Goal: Information Seeking & Learning: Check status

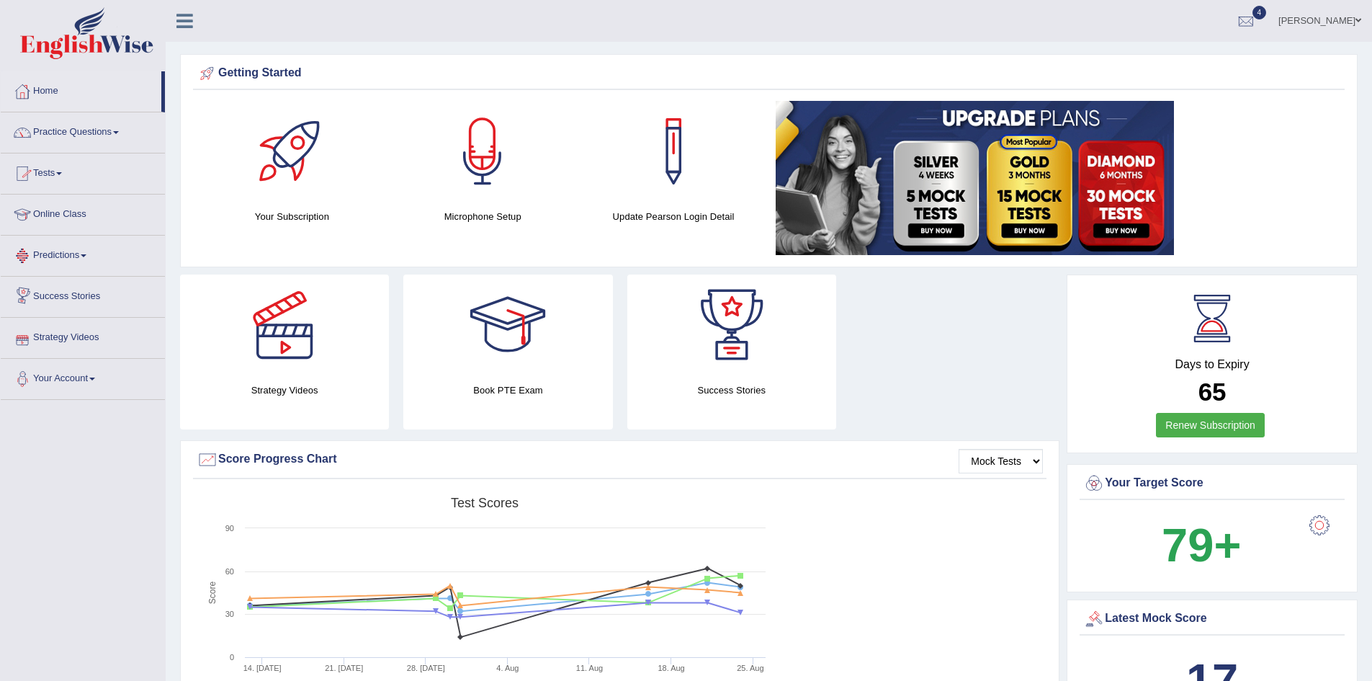
click at [48, 175] on link "Tests" at bounding box center [83, 171] width 164 height 36
click at [55, 87] on link "Home" at bounding box center [81, 89] width 161 height 36
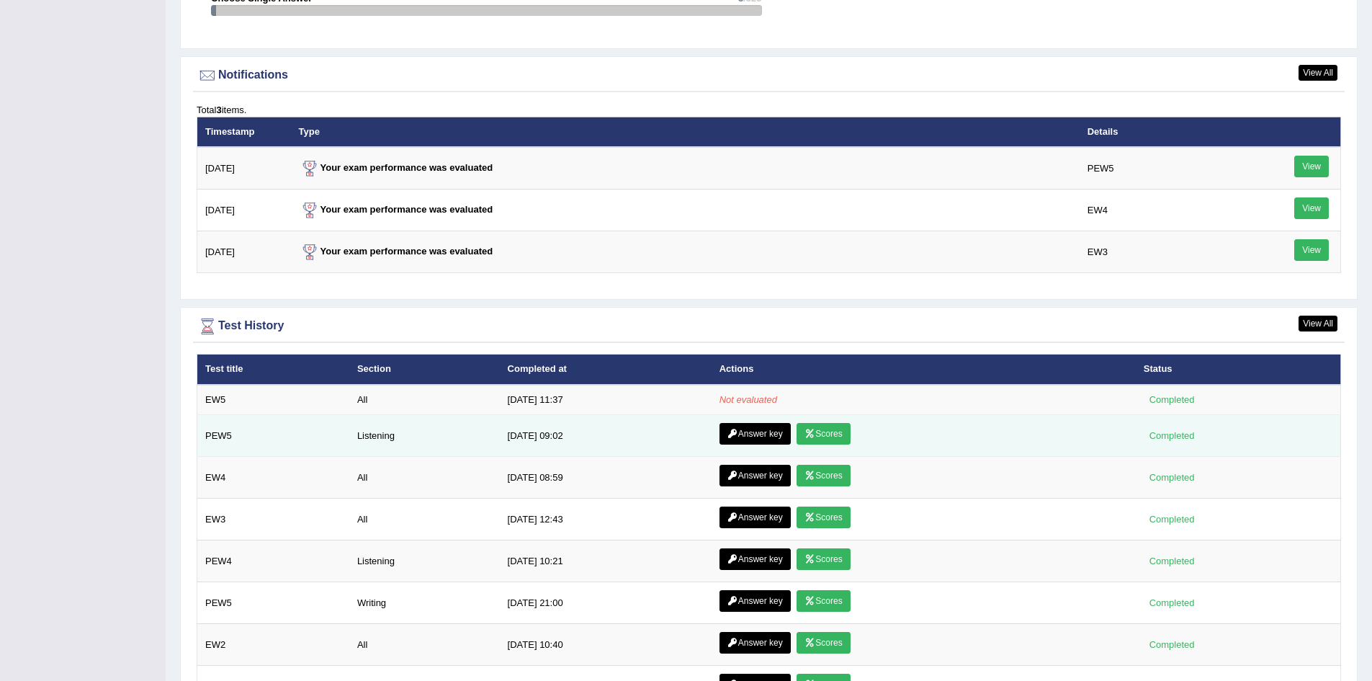
scroll to position [1729, 0]
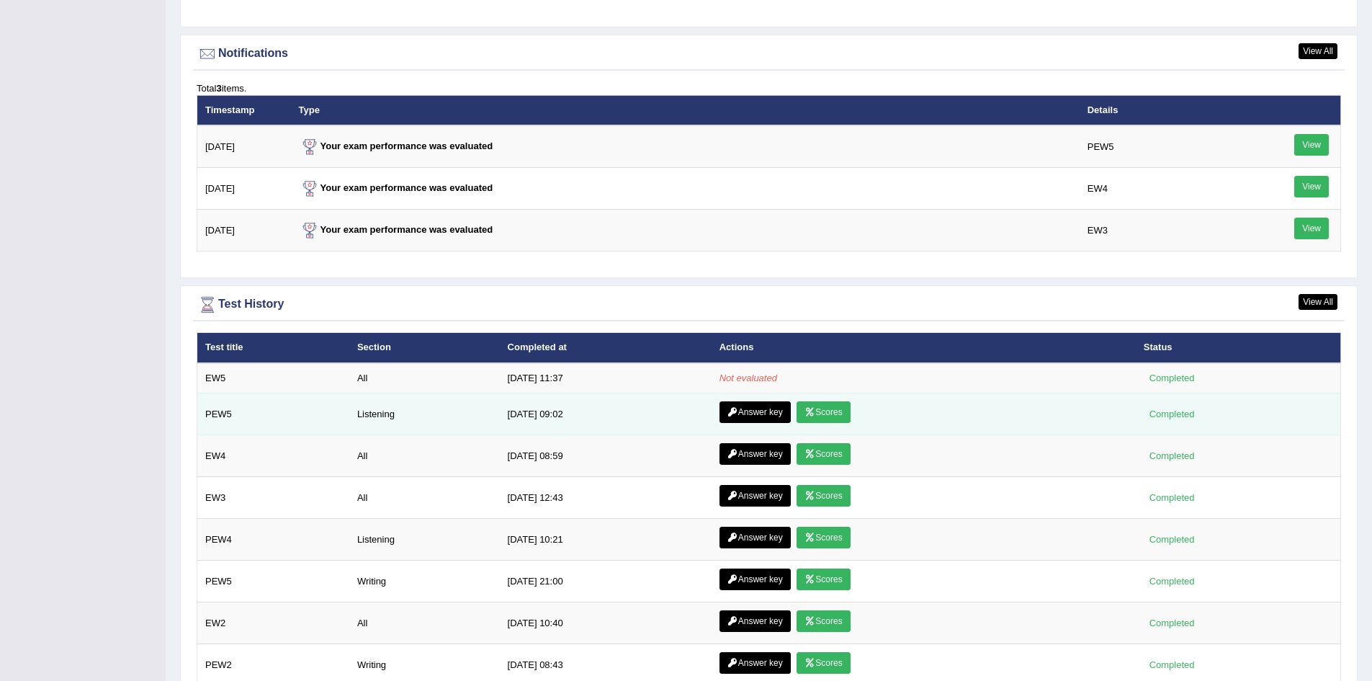
click at [828, 413] on link "Scores" at bounding box center [823, 412] width 53 height 22
click at [762, 414] on link "Answer key" at bounding box center [755, 412] width 71 height 22
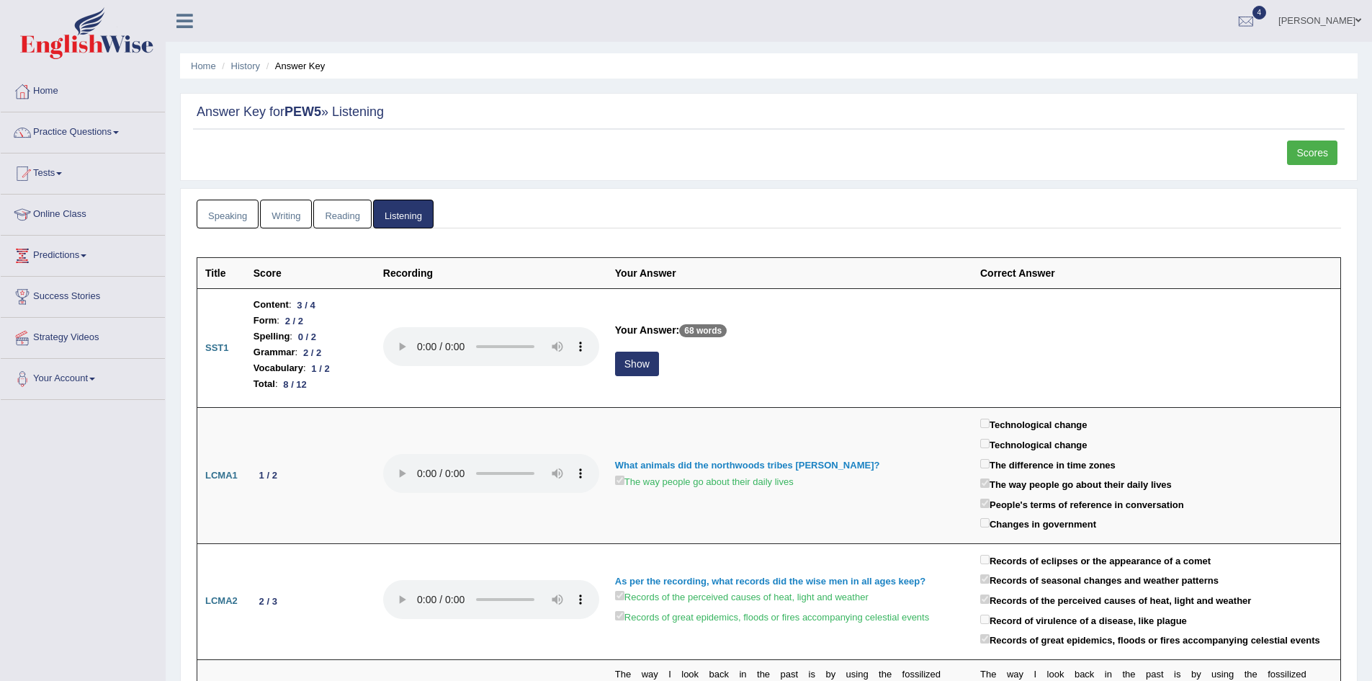
click at [1312, 146] on link "Scores" at bounding box center [1312, 152] width 50 height 24
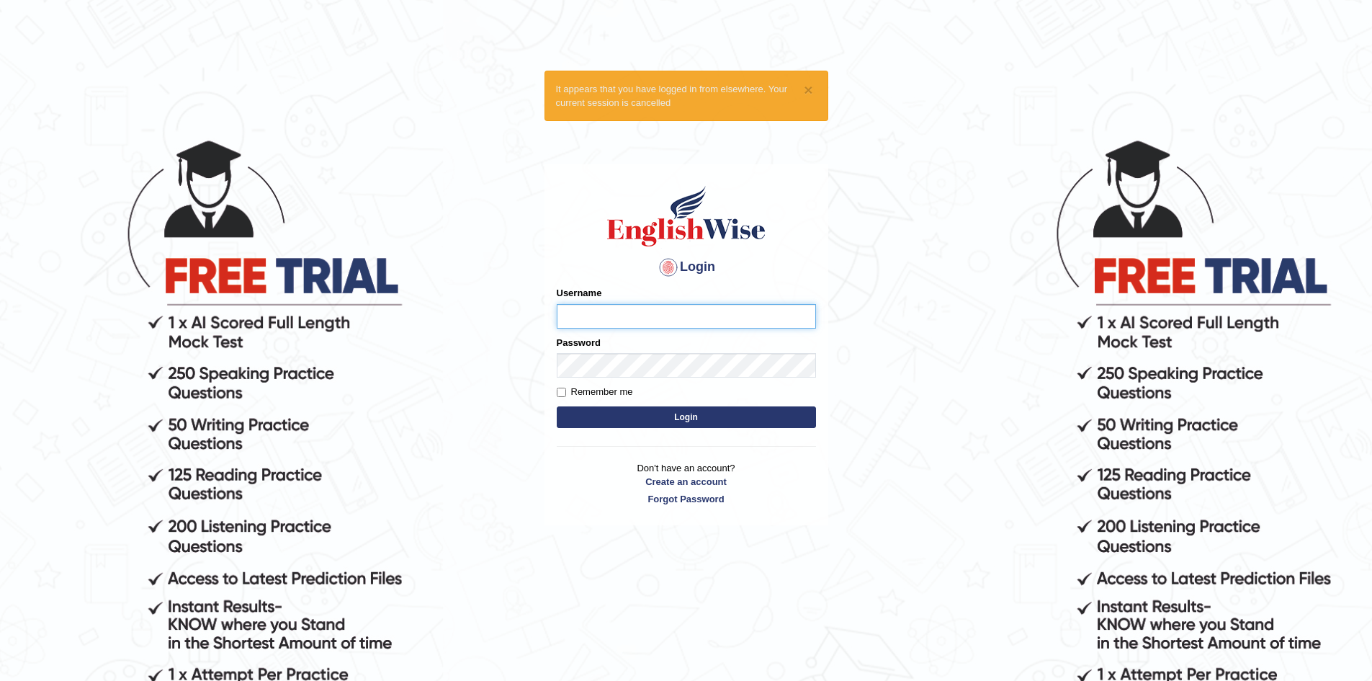
type input "sprajapati"
click at [701, 417] on button "Login" at bounding box center [686, 417] width 259 height 22
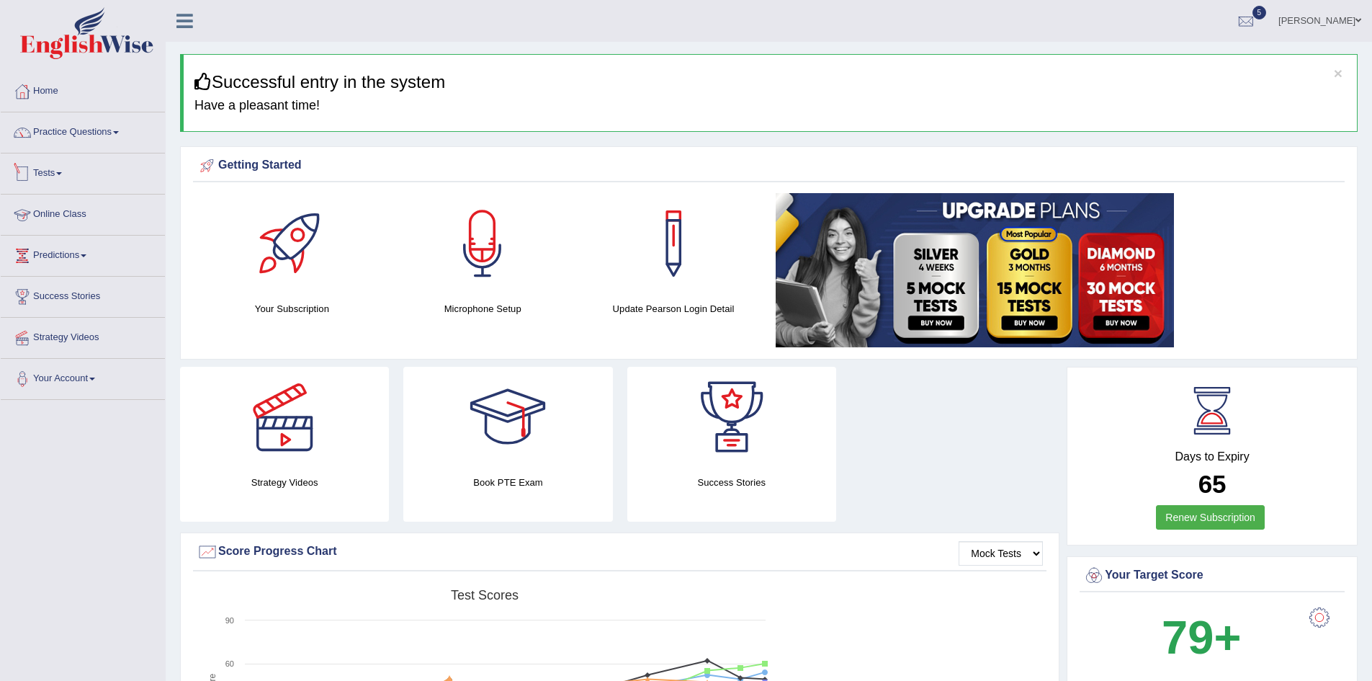
click at [58, 171] on link "Tests" at bounding box center [83, 171] width 164 height 36
click at [51, 256] on link "History" at bounding box center [94, 258] width 135 height 26
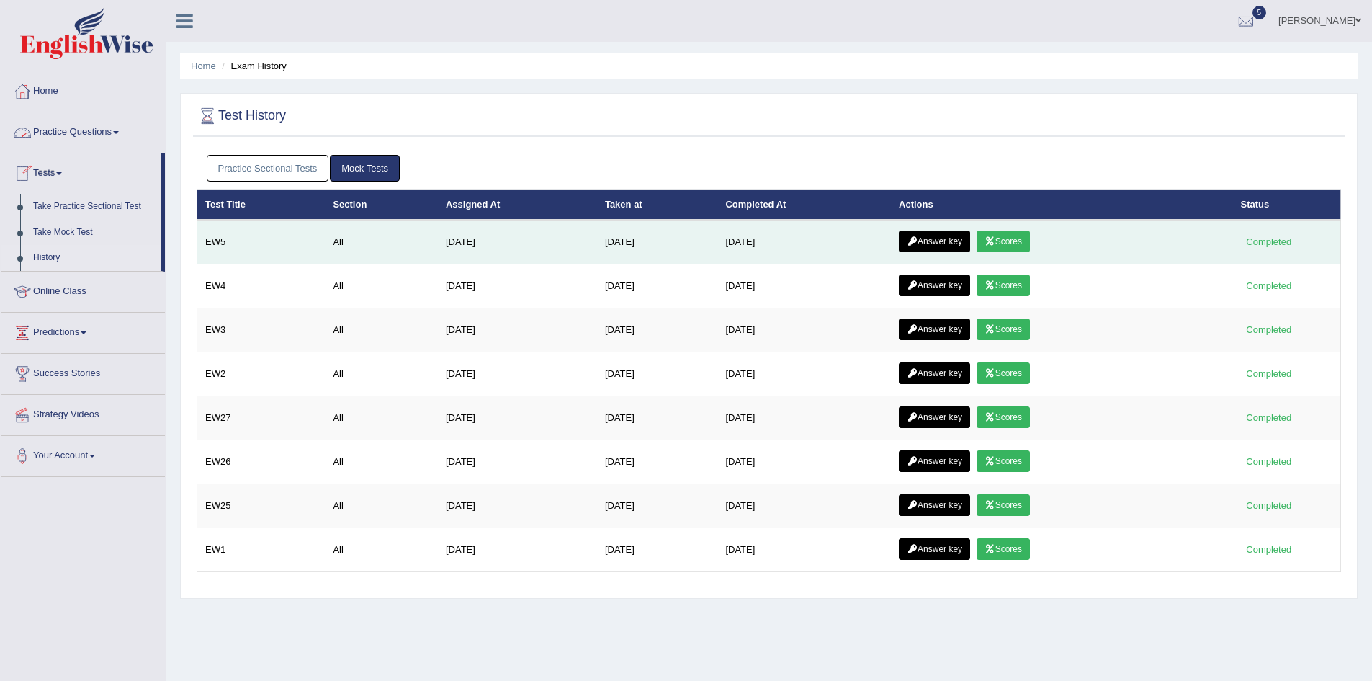
click at [1021, 239] on link "Scores" at bounding box center [1003, 241] width 53 height 22
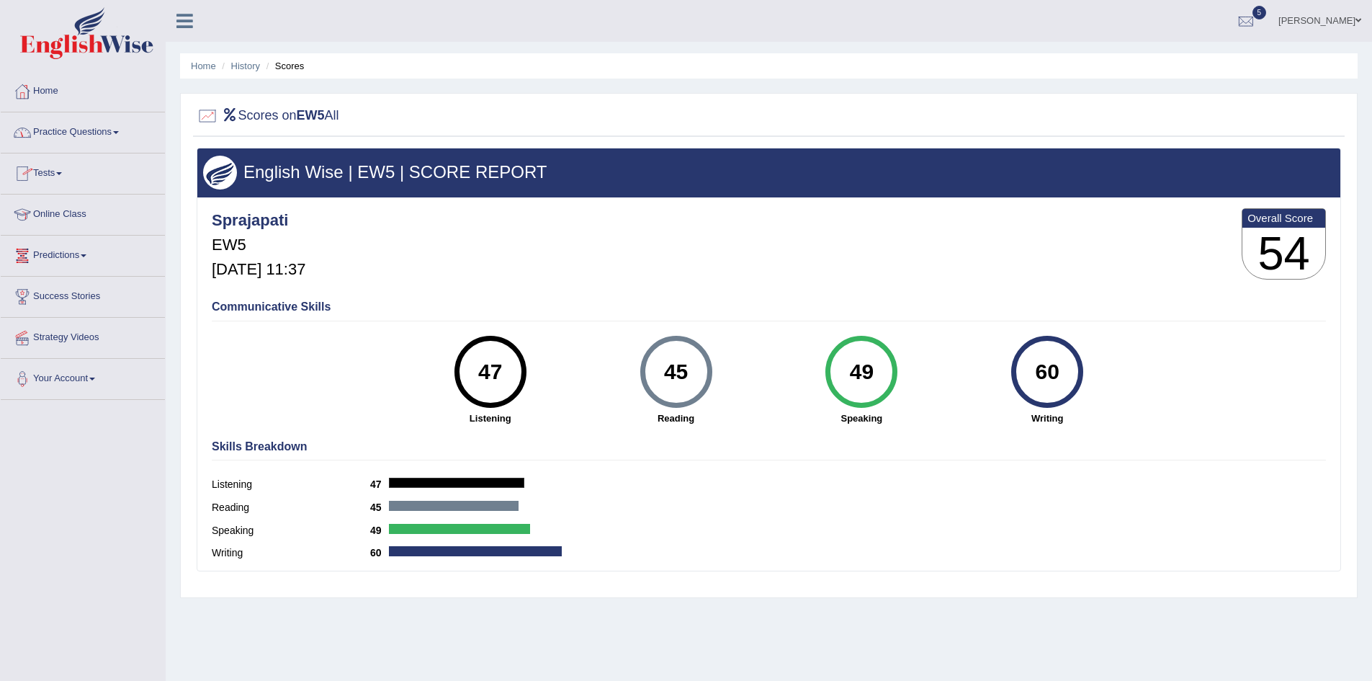
click at [53, 173] on link "Tests" at bounding box center [83, 171] width 164 height 36
click at [50, 256] on link "History" at bounding box center [94, 258] width 135 height 26
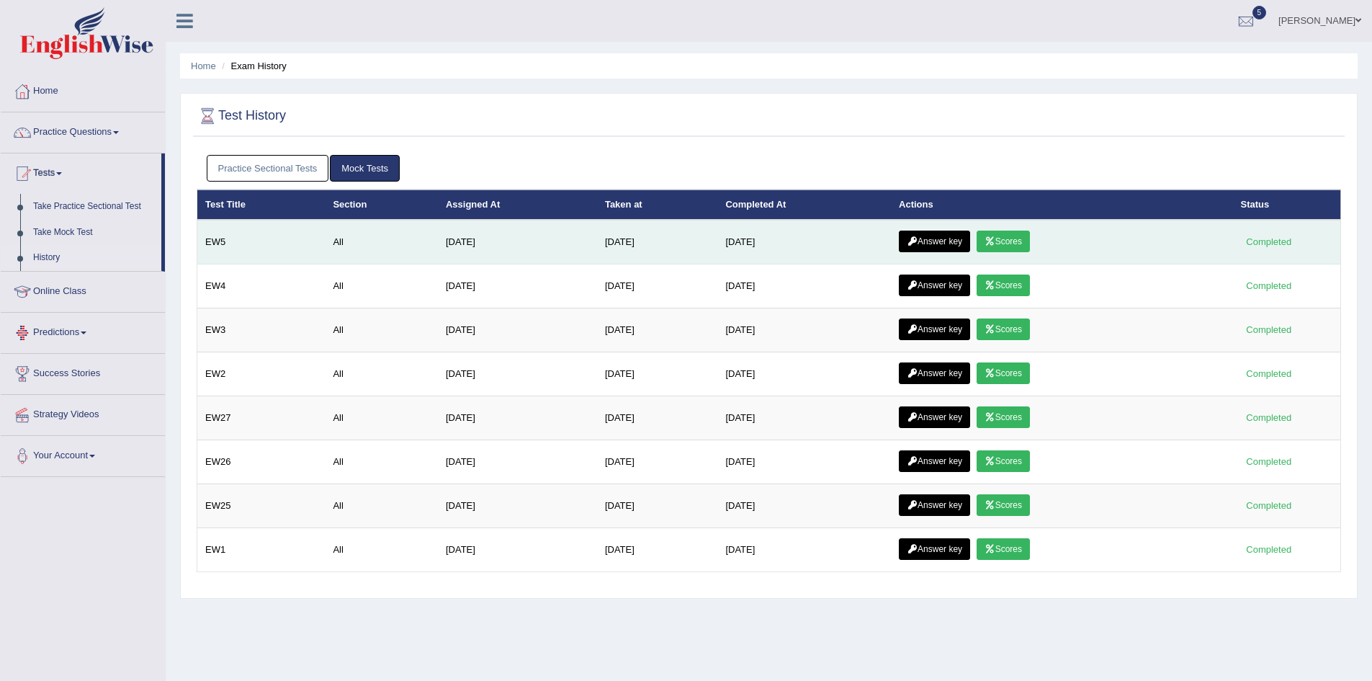
click at [933, 242] on link "Answer key" at bounding box center [934, 241] width 71 height 22
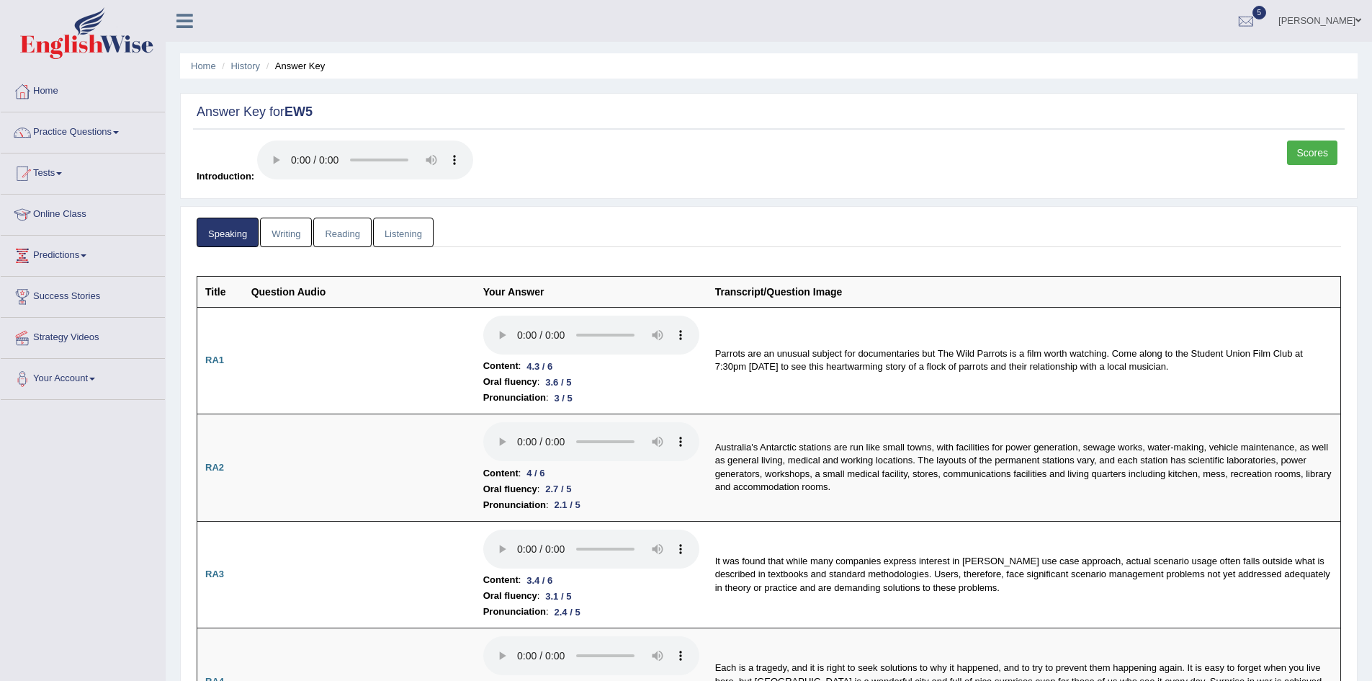
click at [1306, 166] on div "Scores" at bounding box center [1314, 154] width 54 height 28
click at [1308, 159] on link "Scores" at bounding box center [1312, 152] width 50 height 24
click at [297, 234] on link "Writing" at bounding box center [286, 233] width 52 height 30
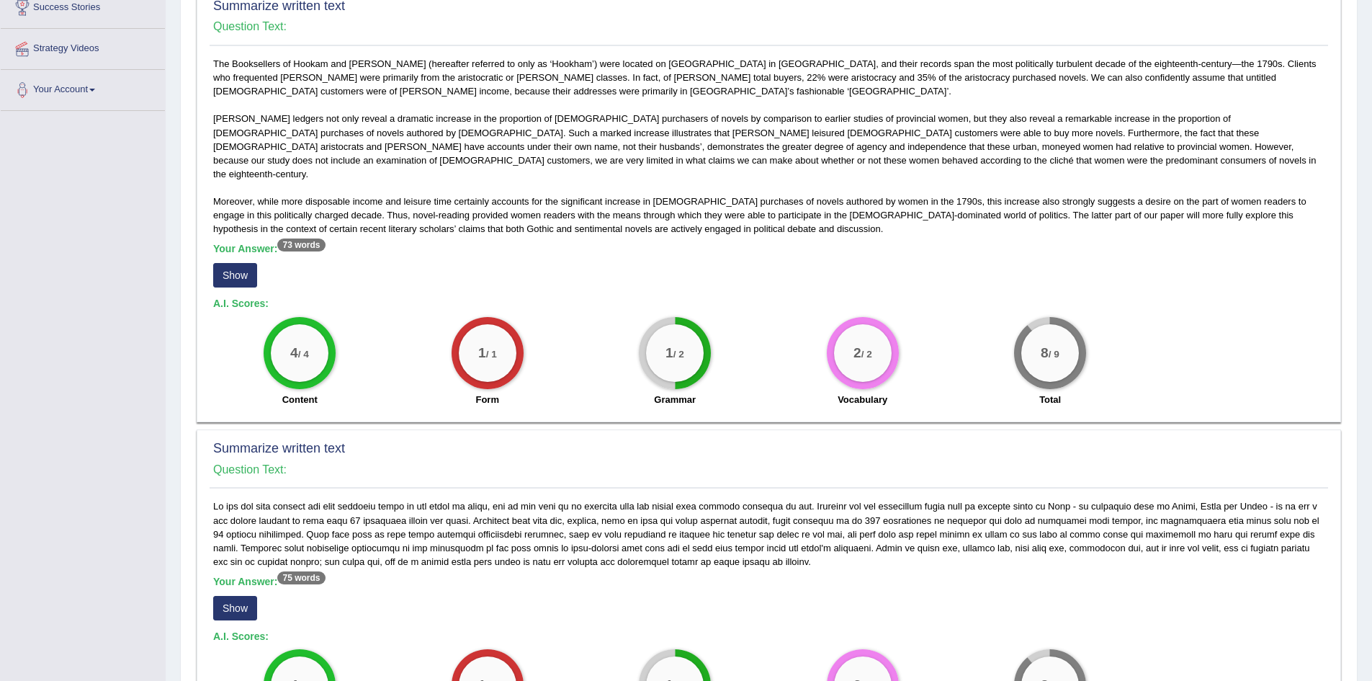
scroll to position [360, 0]
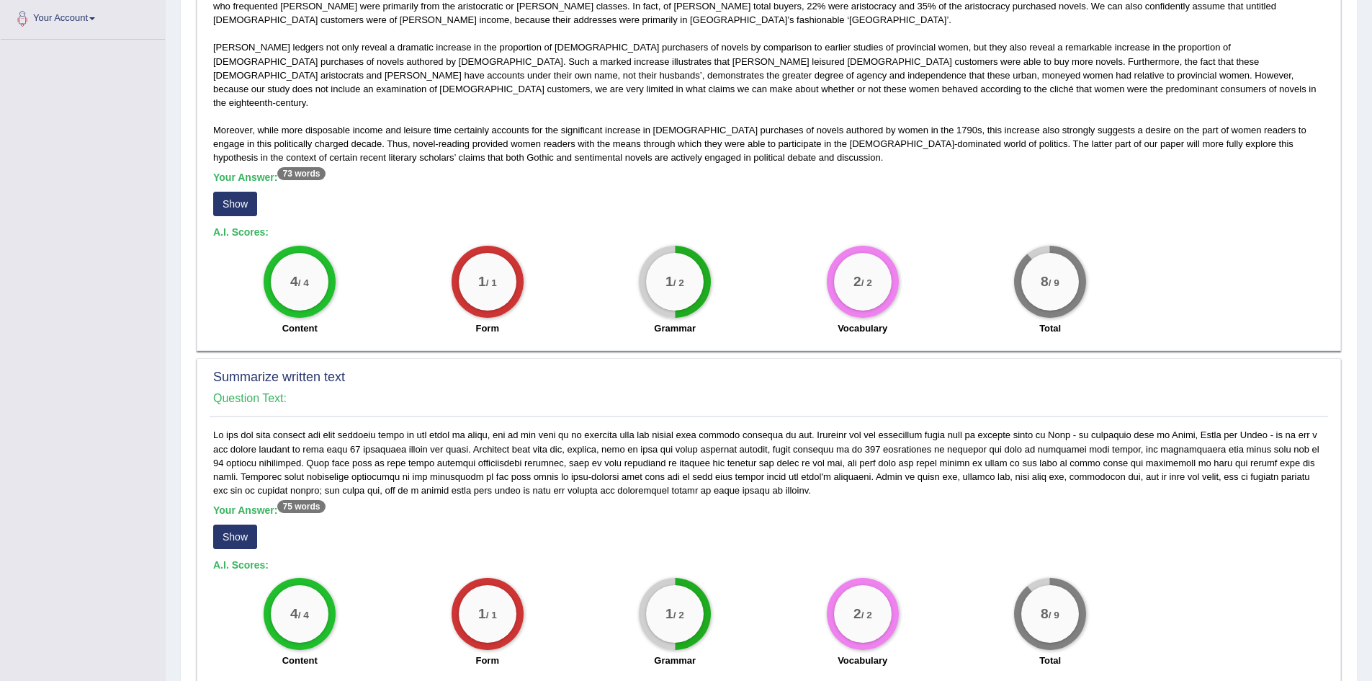
click at [220, 192] on button "Show" at bounding box center [235, 204] width 44 height 24
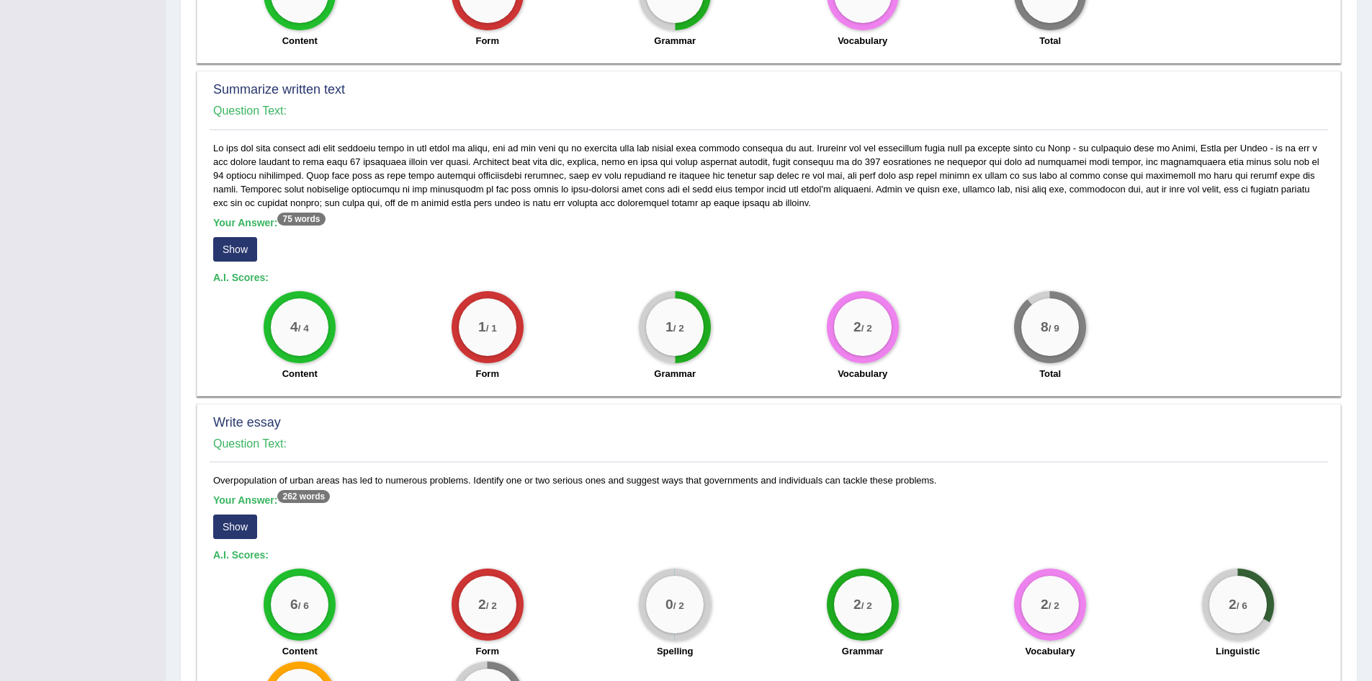
scroll to position [648, 0]
click at [234, 237] on button "Show" at bounding box center [235, 248] width 44 height 24
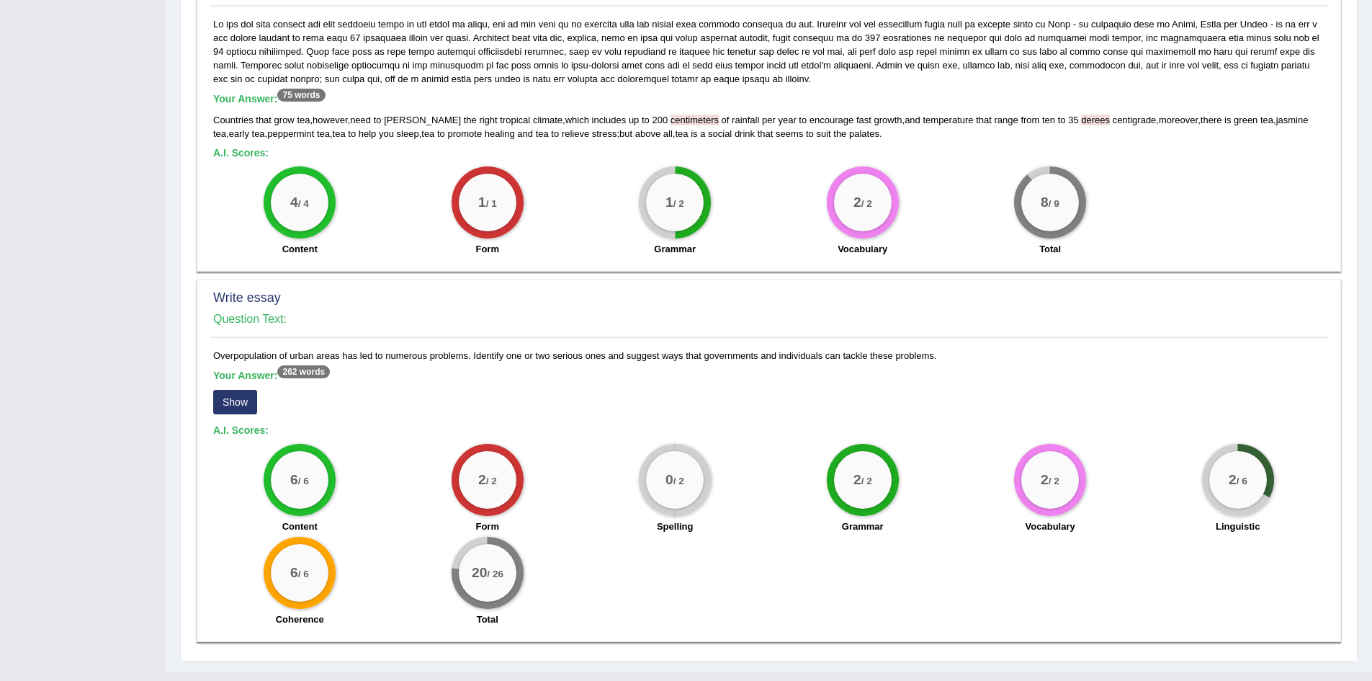
scroll to position [787, 0]
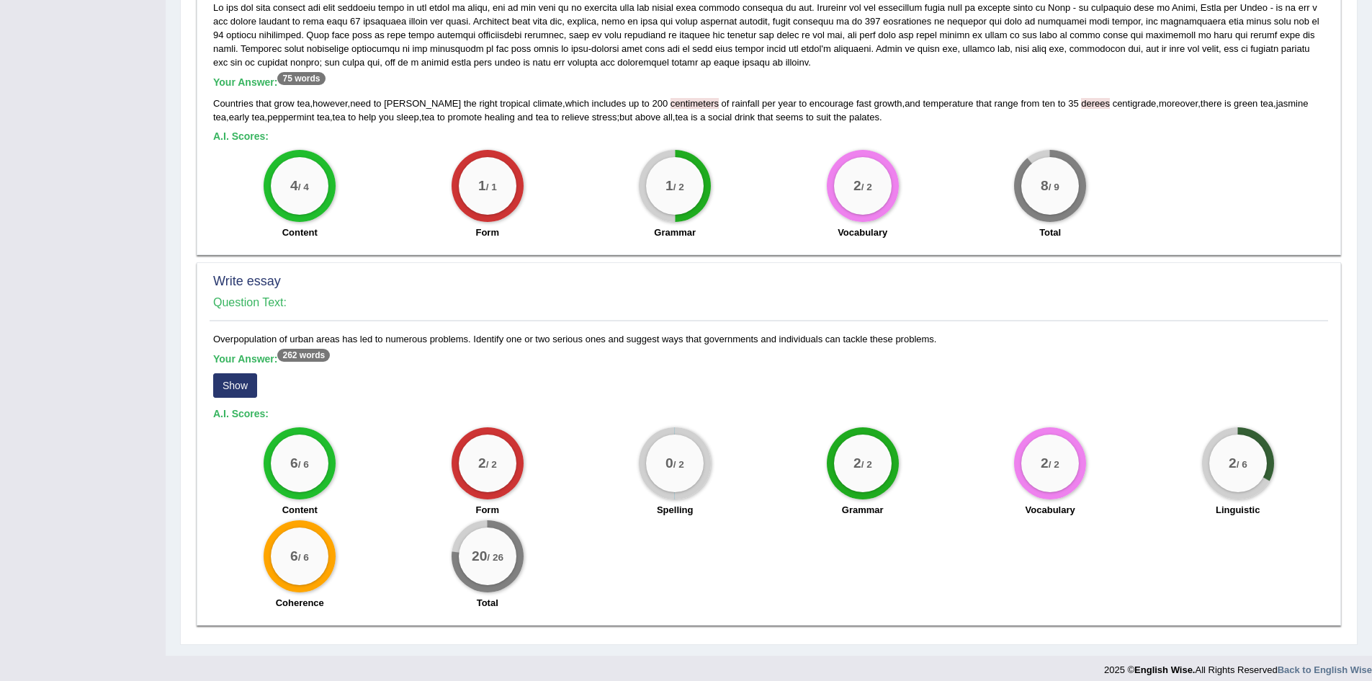
click at [242, 376] on button "Show" at bounding box center [235, 385] width 44 height 24
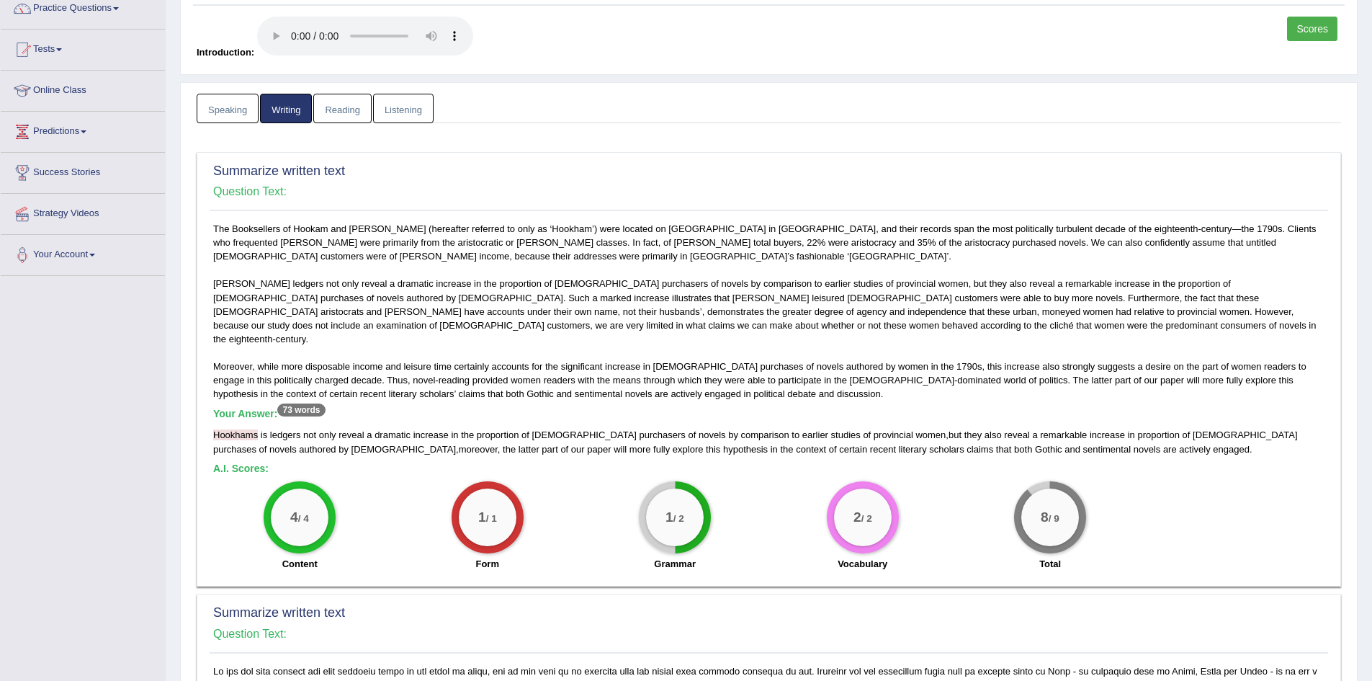
scroll to position [88, 0]
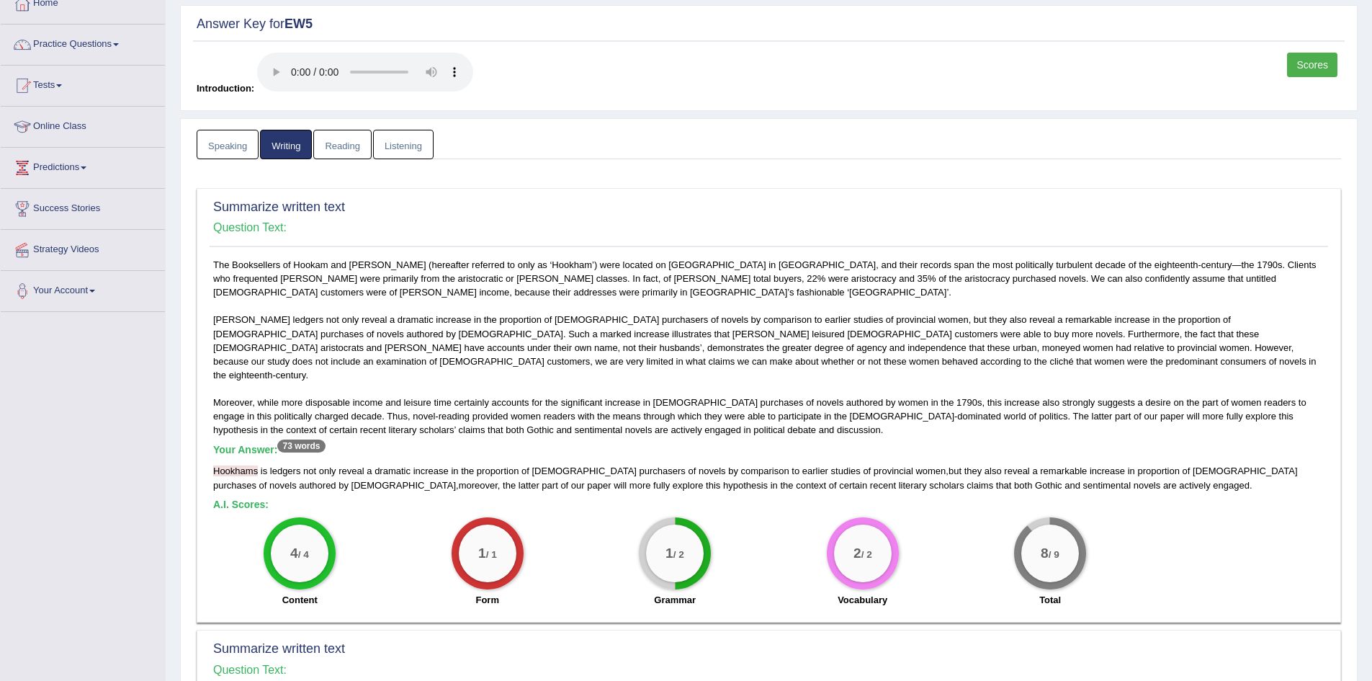
click at [345, 149] on link "Reading" at bounding box center [342, 145] width 58 height 30
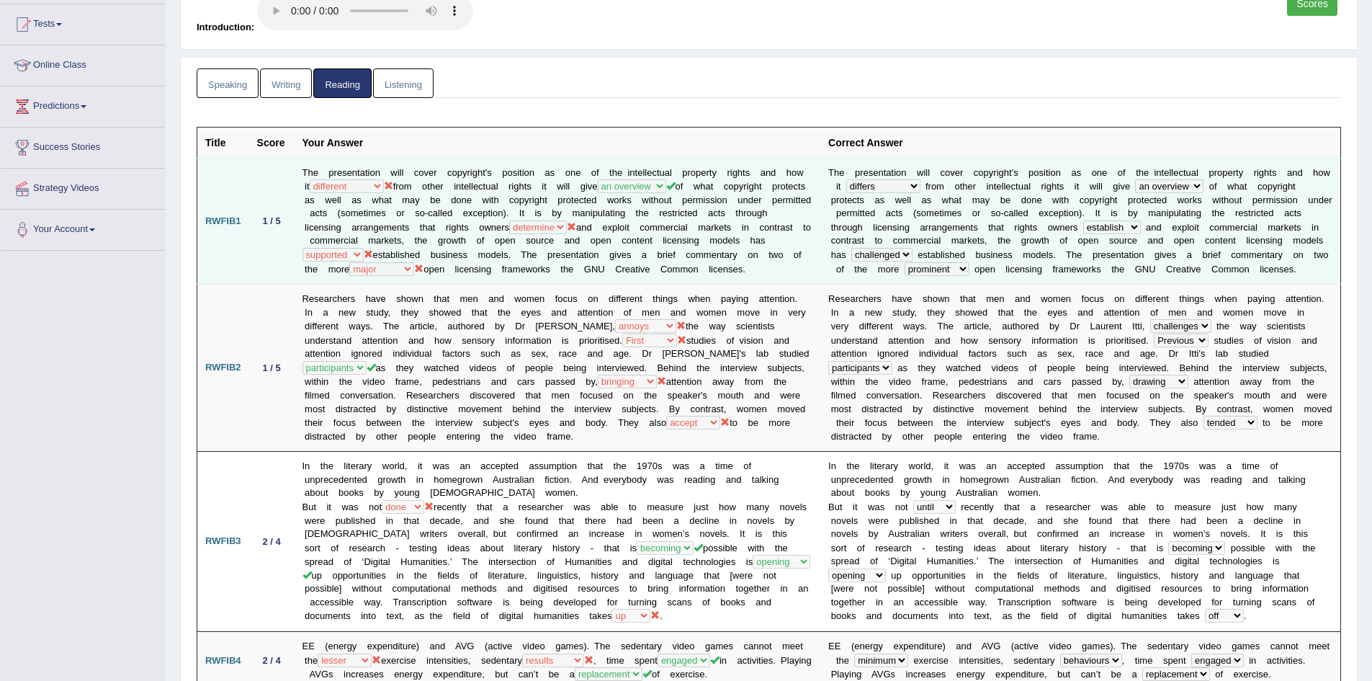
scroll to position [0, 0]
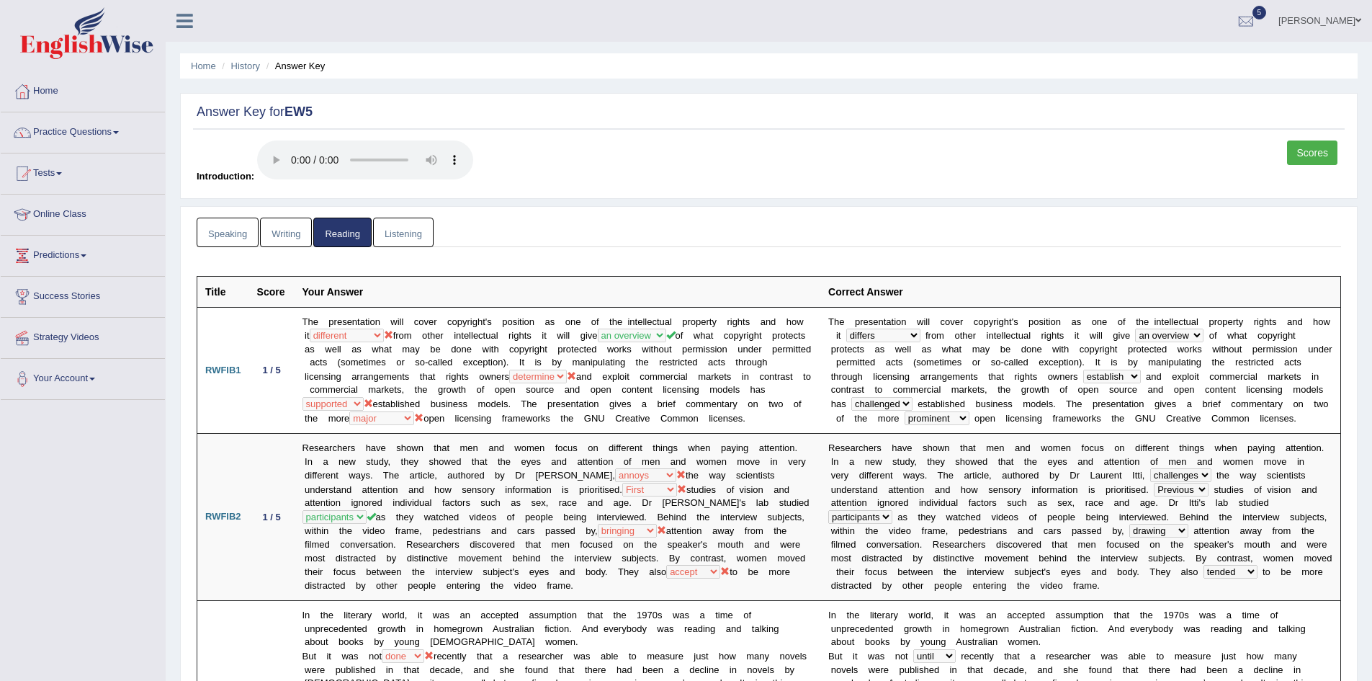
click at [403, 229] on link "Listening" at bounding box center [403, 233] width 61 height 30
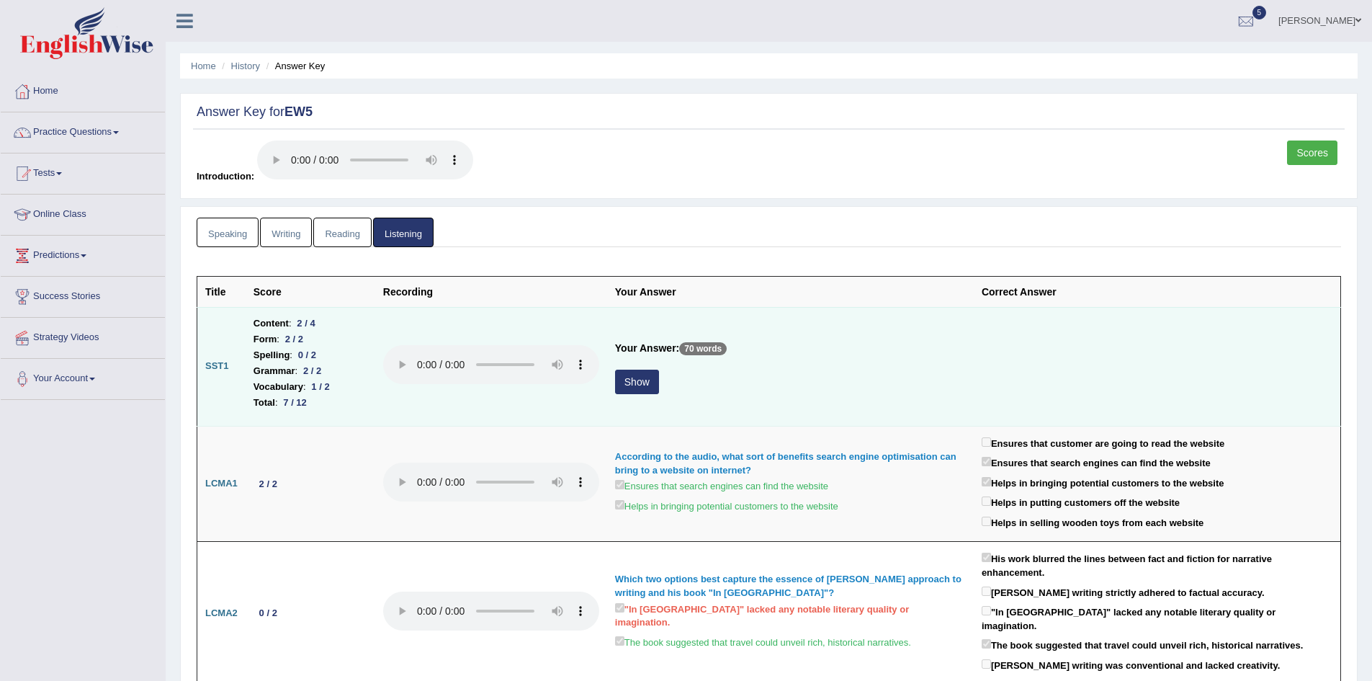
click at [641, 382] on button "Show" at bounding box center [637, 382] width 44 height 24
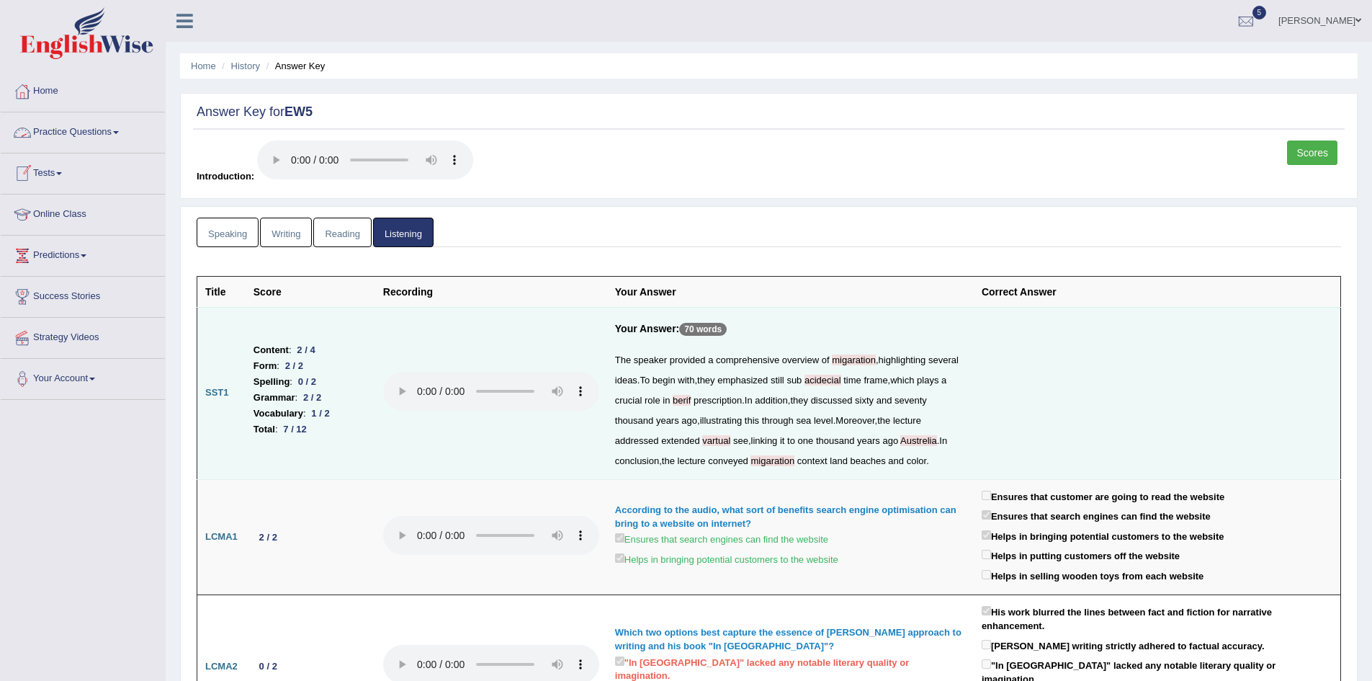
click at [1309, 153] on link "Scores" at bounding box center [1312, 152] width 50 height 24
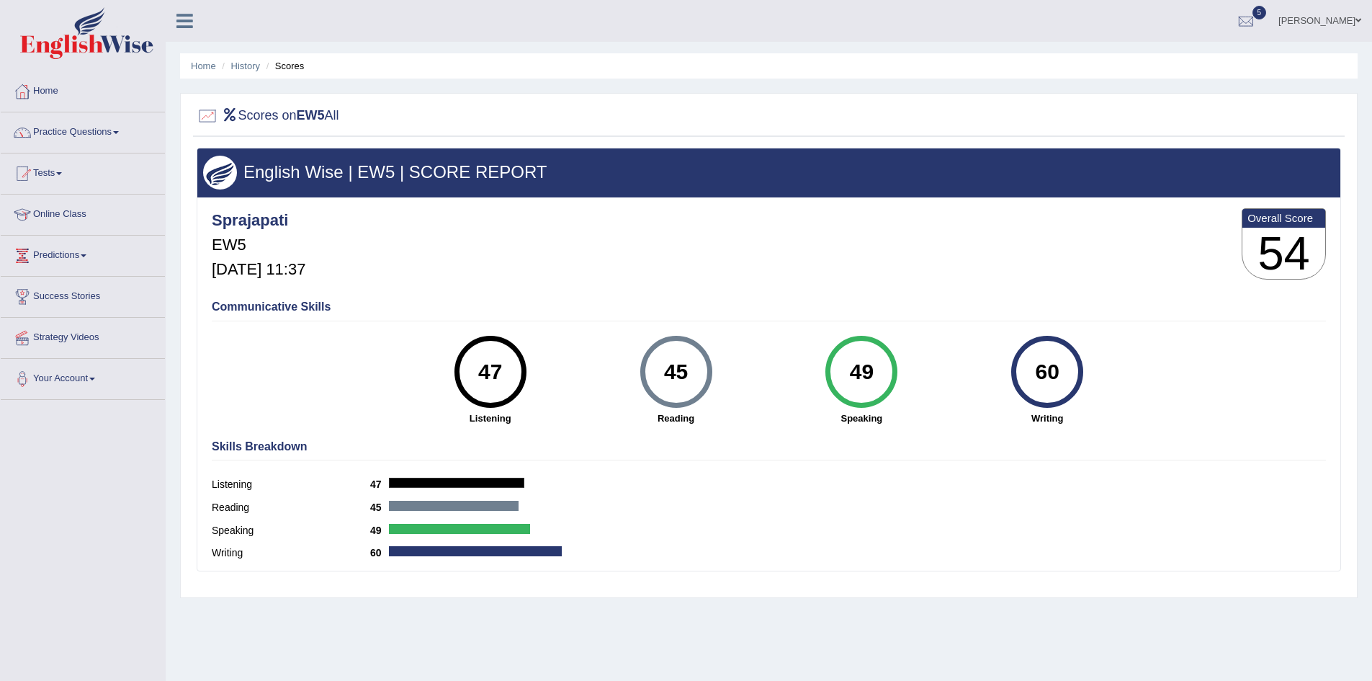
click at [46, 89] on link "Home" at bounding box center [83, 89] width 164 height 36
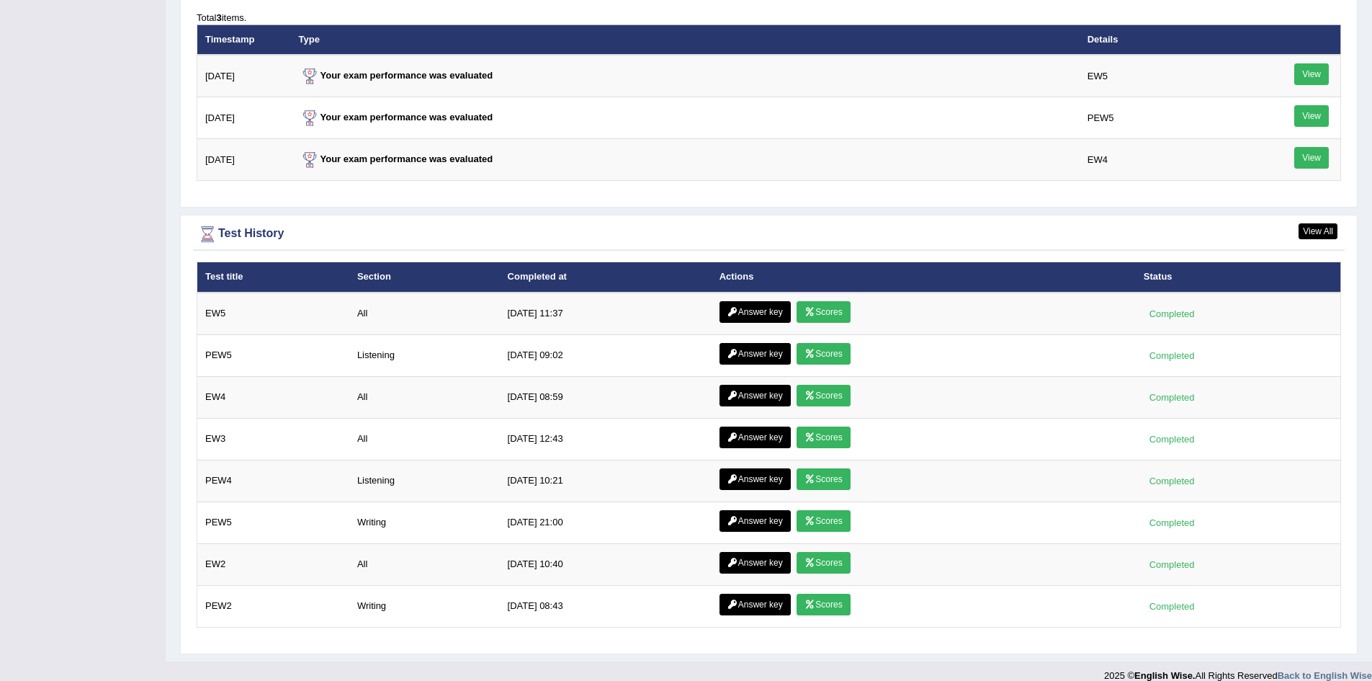
scroll to position [1820, 0]
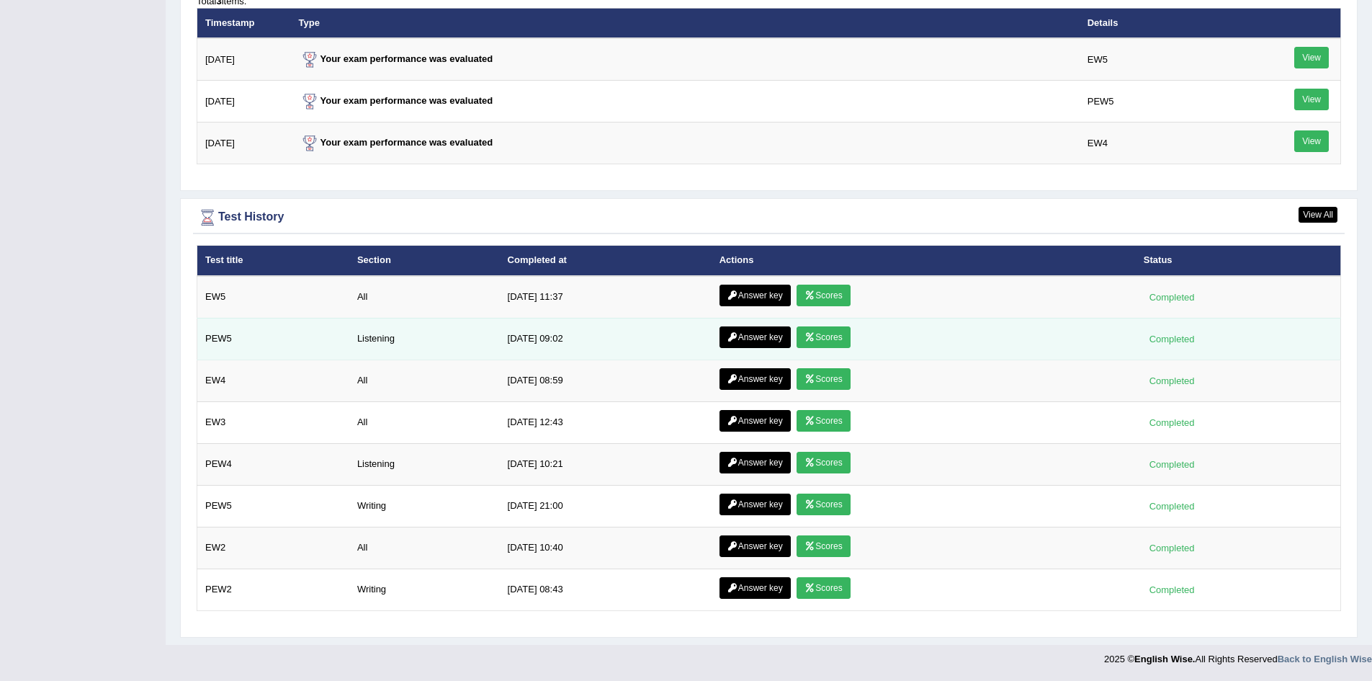
click at [831, 340] on link "Scores" at bounding box center [823, 337] width 53 height 22
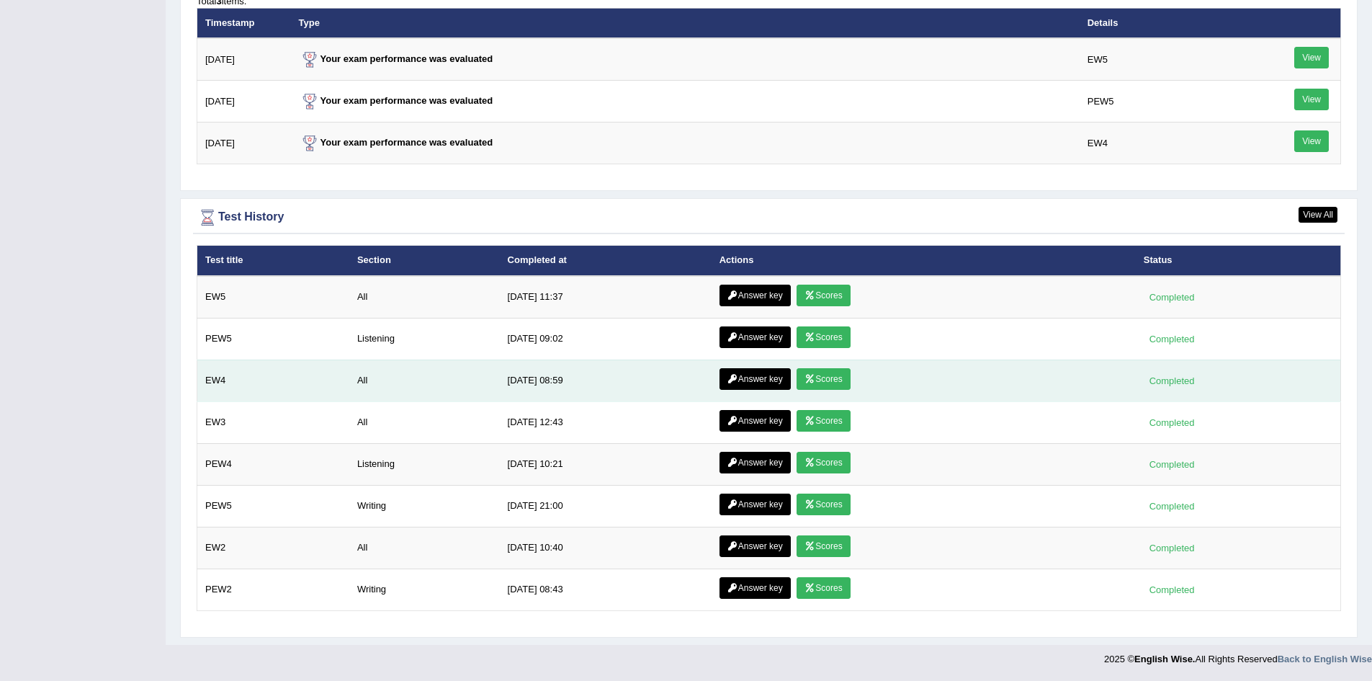
click at [825, 382] on link "Scores" at bounding box center [823, 379] width 53 height 22
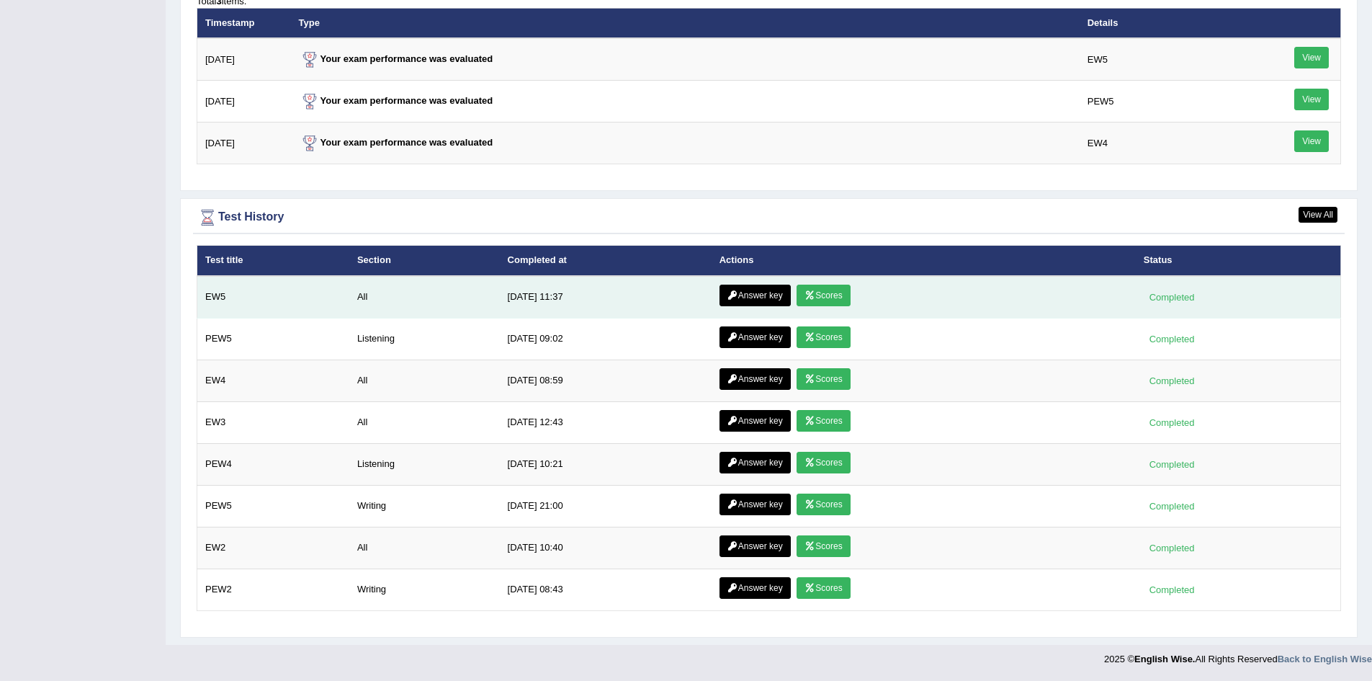
click at [818, 289] on link "Scores" at bounding box center [823, 296] width 53 height 22
